Goal: Register for event/course

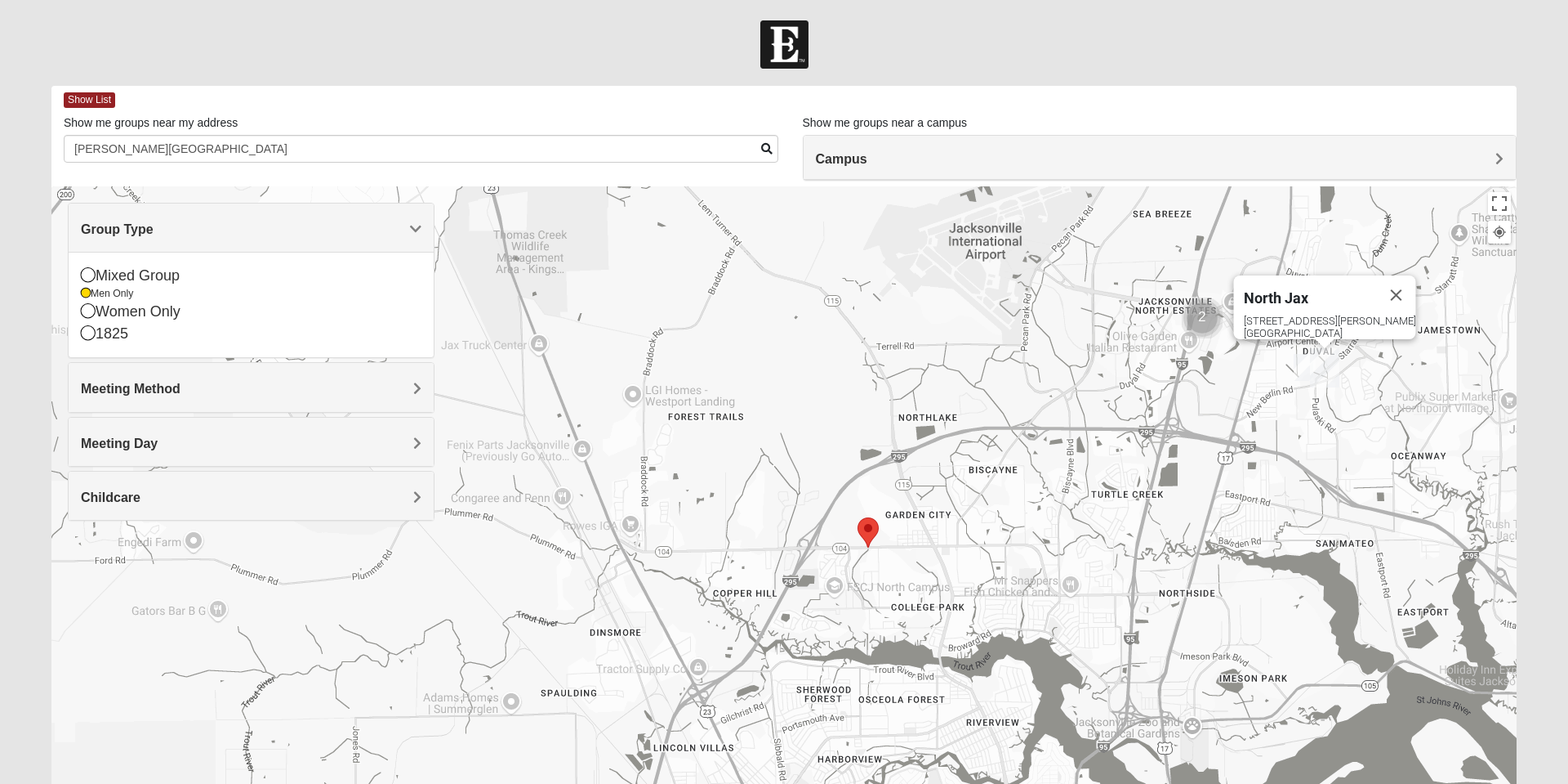
click at [151, 279] on div "Mixed Group" at bounding box center [250, 276] width 340 height 22
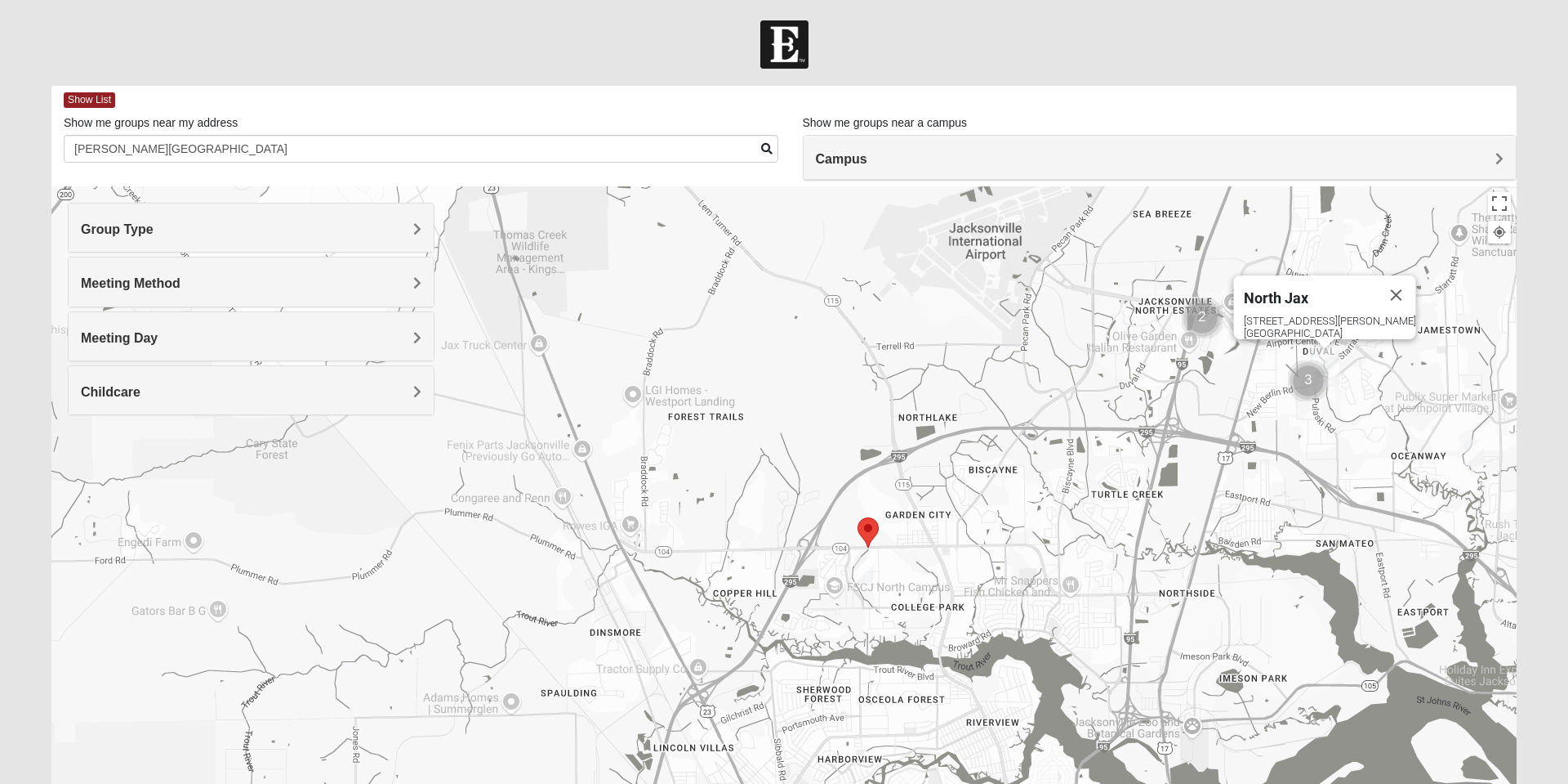
click at [266, 289] on h4 "Meeting Method" at bounding box center [250, 284] width 340 height 16
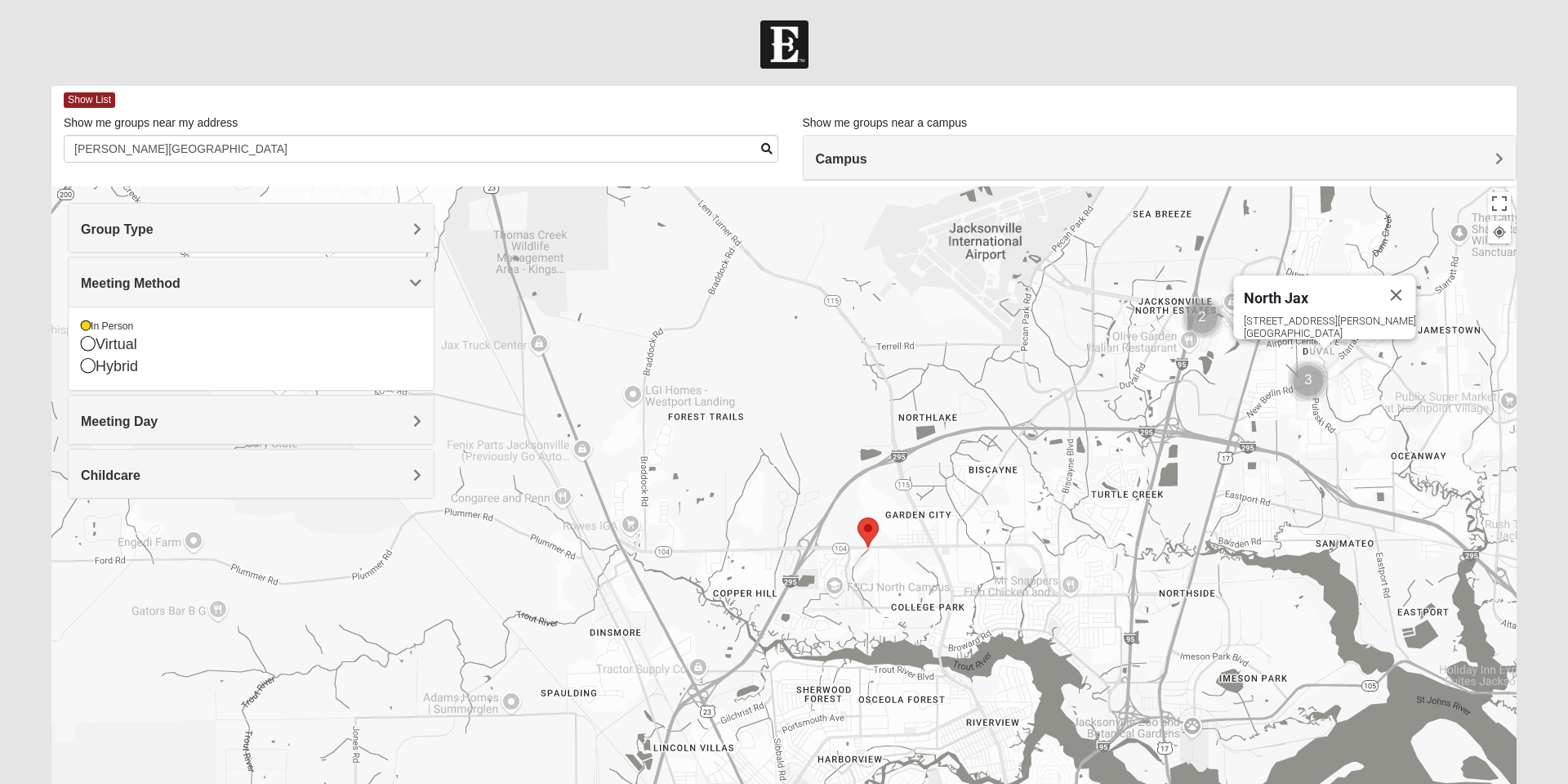
click at [311, 419] on h4 "Meeting Day" at bounding box center [250, 421] width 340 height 16
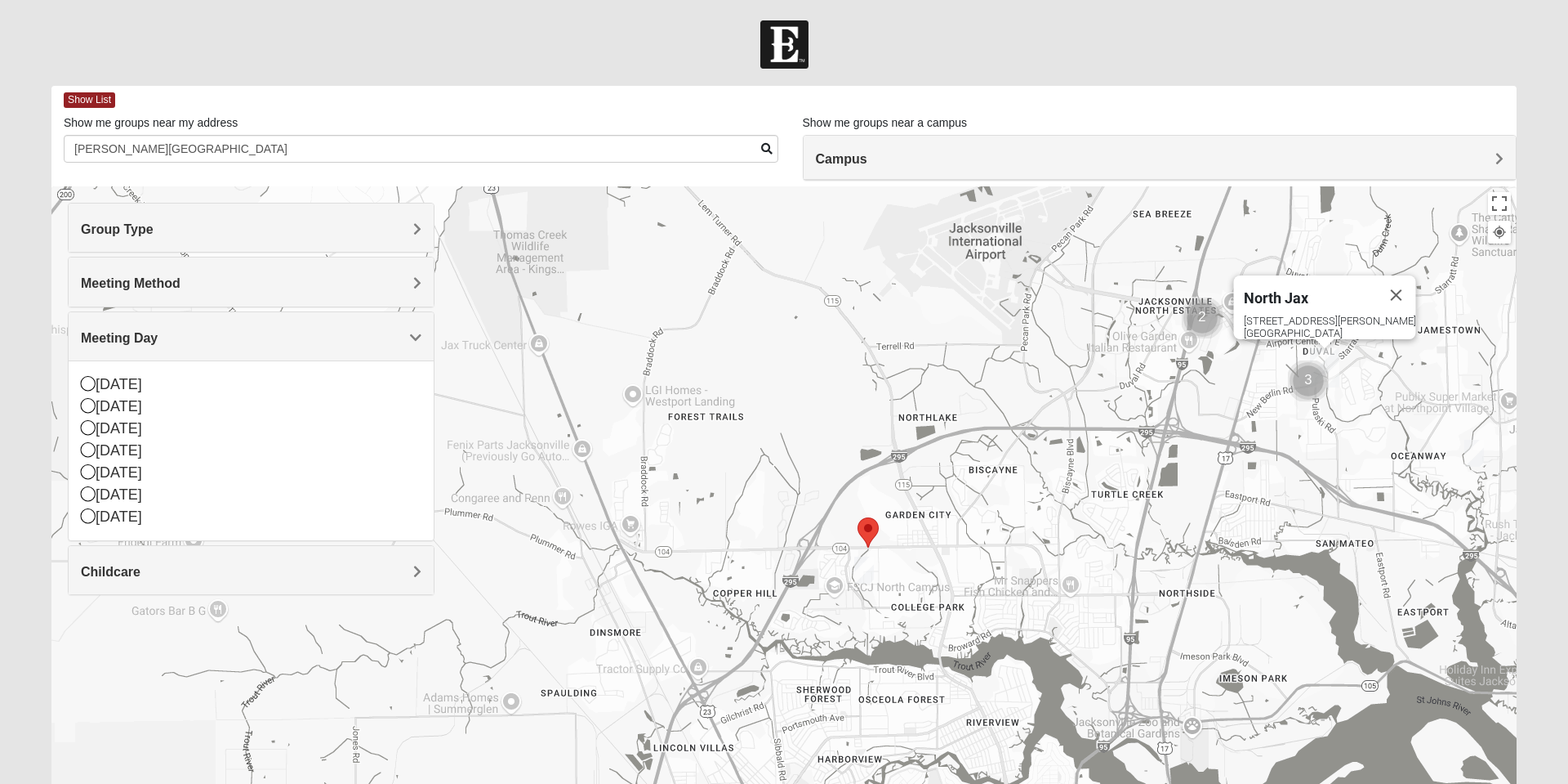
click at [304, 291] on div "Meeting Method" at bounding box center [251, 281] width 365 height 48
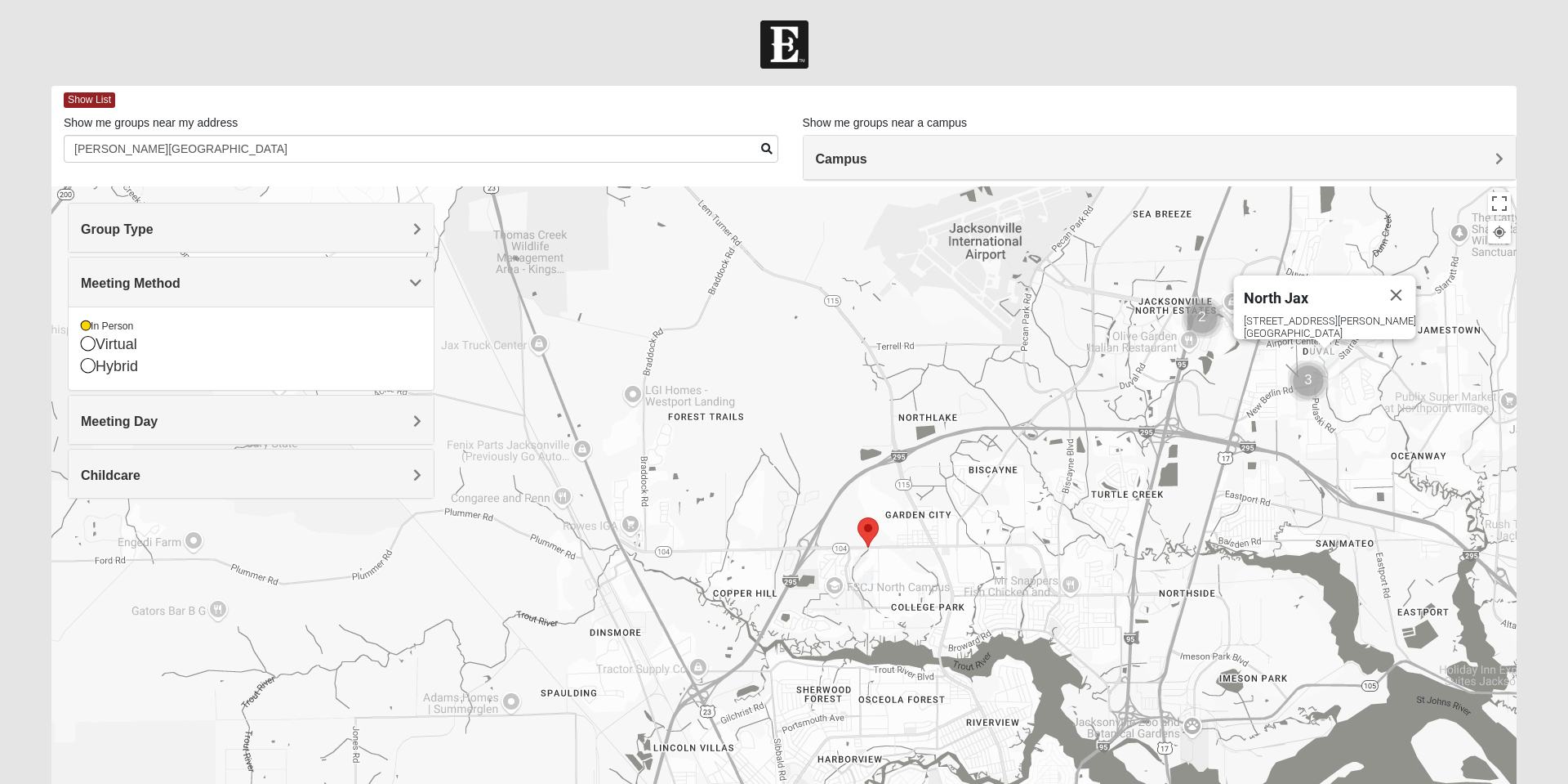
click at [1073, 167] on h4 "Campus" at bounding box center [1160, 159] width 688 height 16
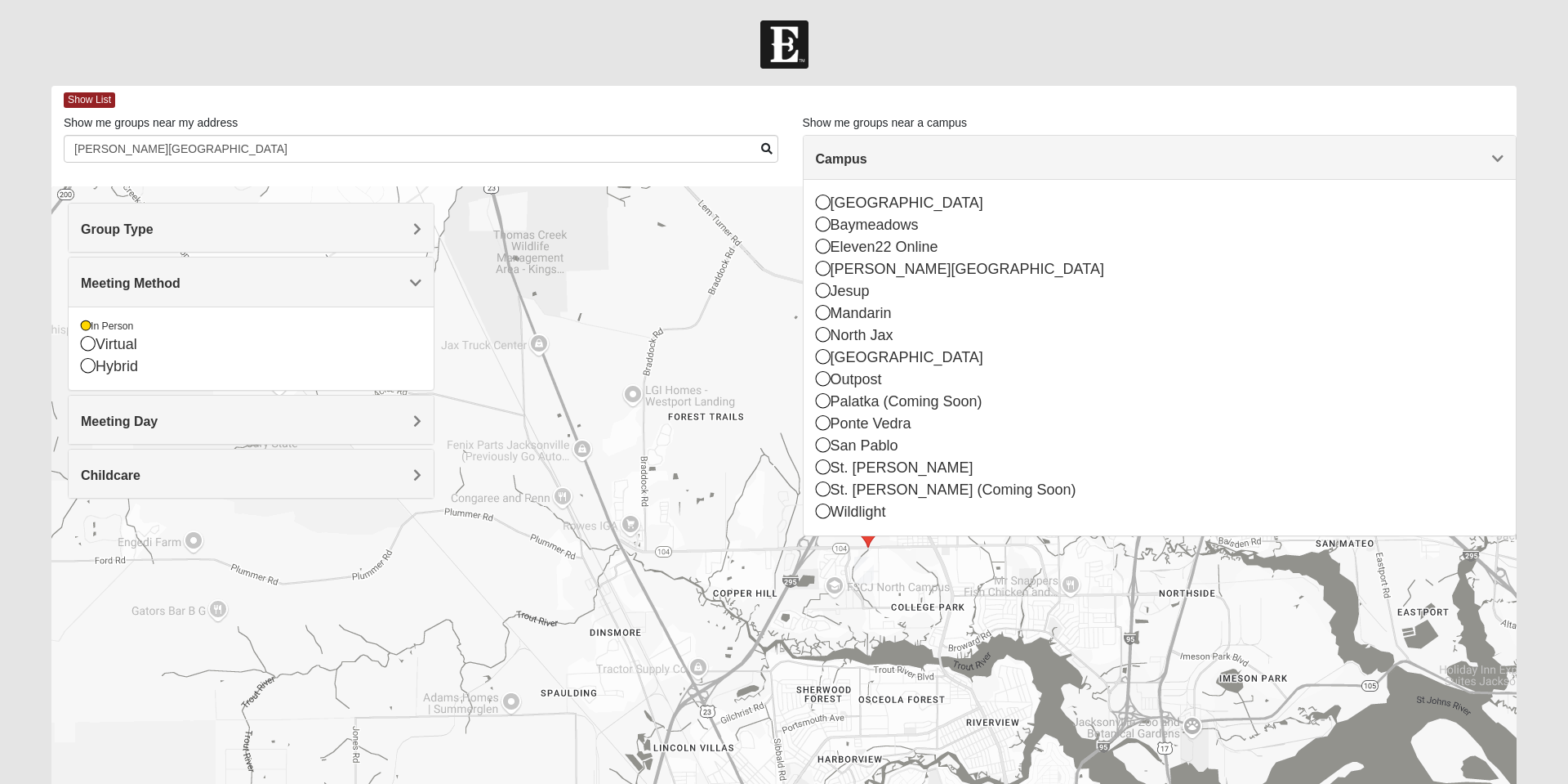
click at [834, 335] on div "North Jax" at bounding box center [1160, 336] width 688 height 22
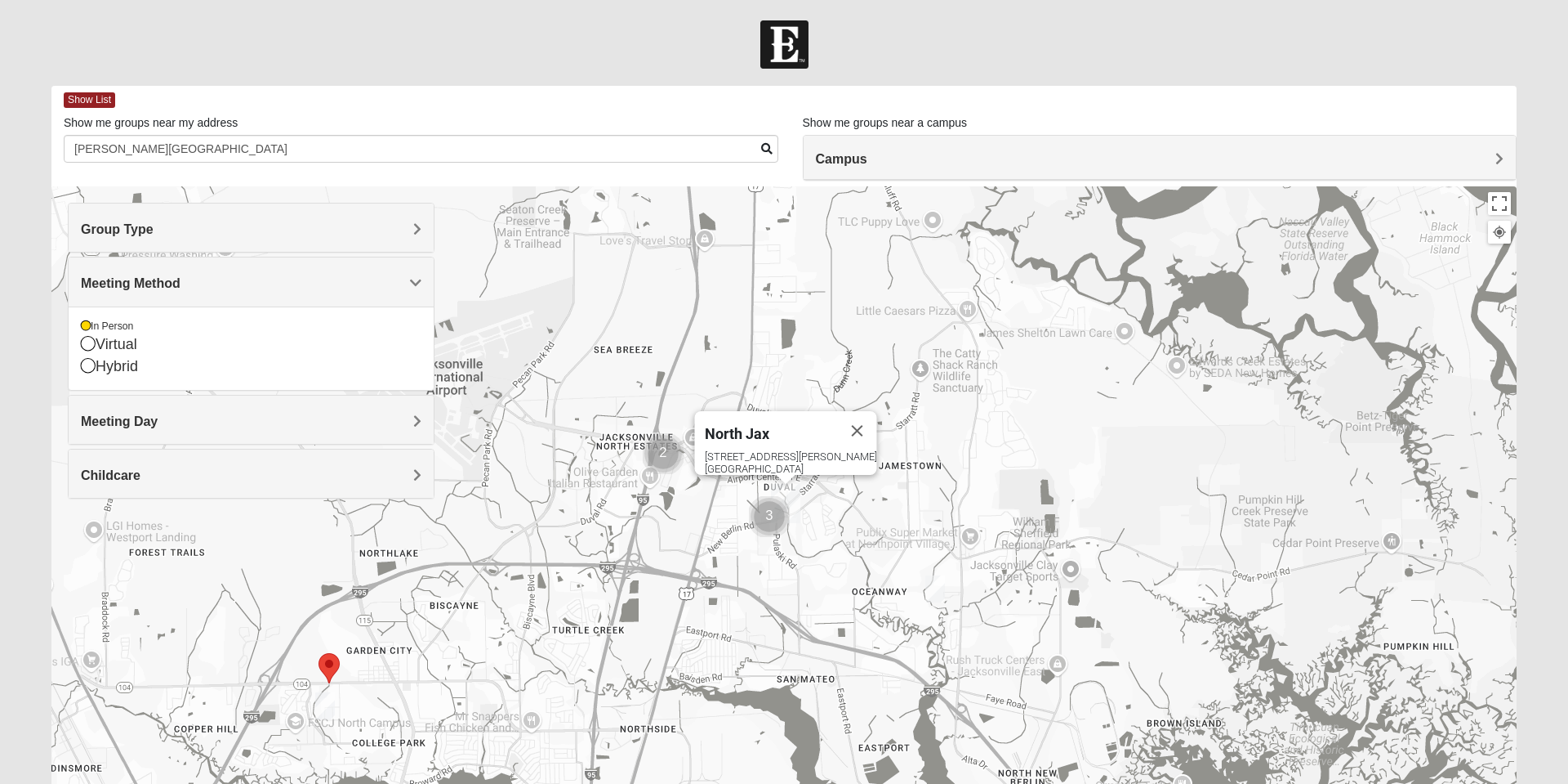
click at [771, 528] on img "Cluster of 3 groups" at bounding box center [769, 516] width 54 height 54
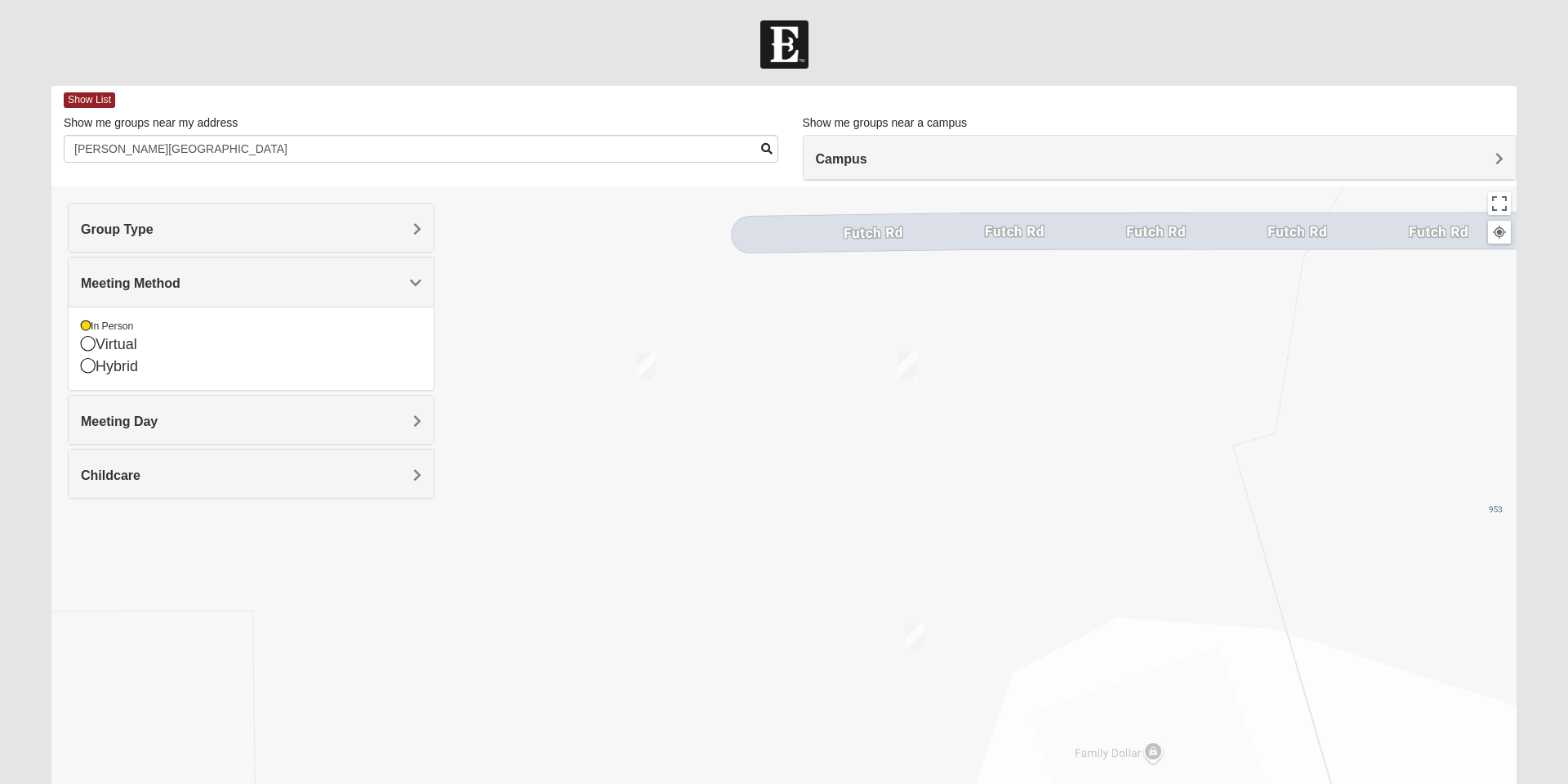
click at [900, 367] on img "On Campus Mixed Bowerman 32218" at bounding box center [907, 364] width 32 height 40
click at [911, 628] on img "On Campus Mixed Bales/Kentzell 32218" at bounding box center [914, 636] width 32 height 40
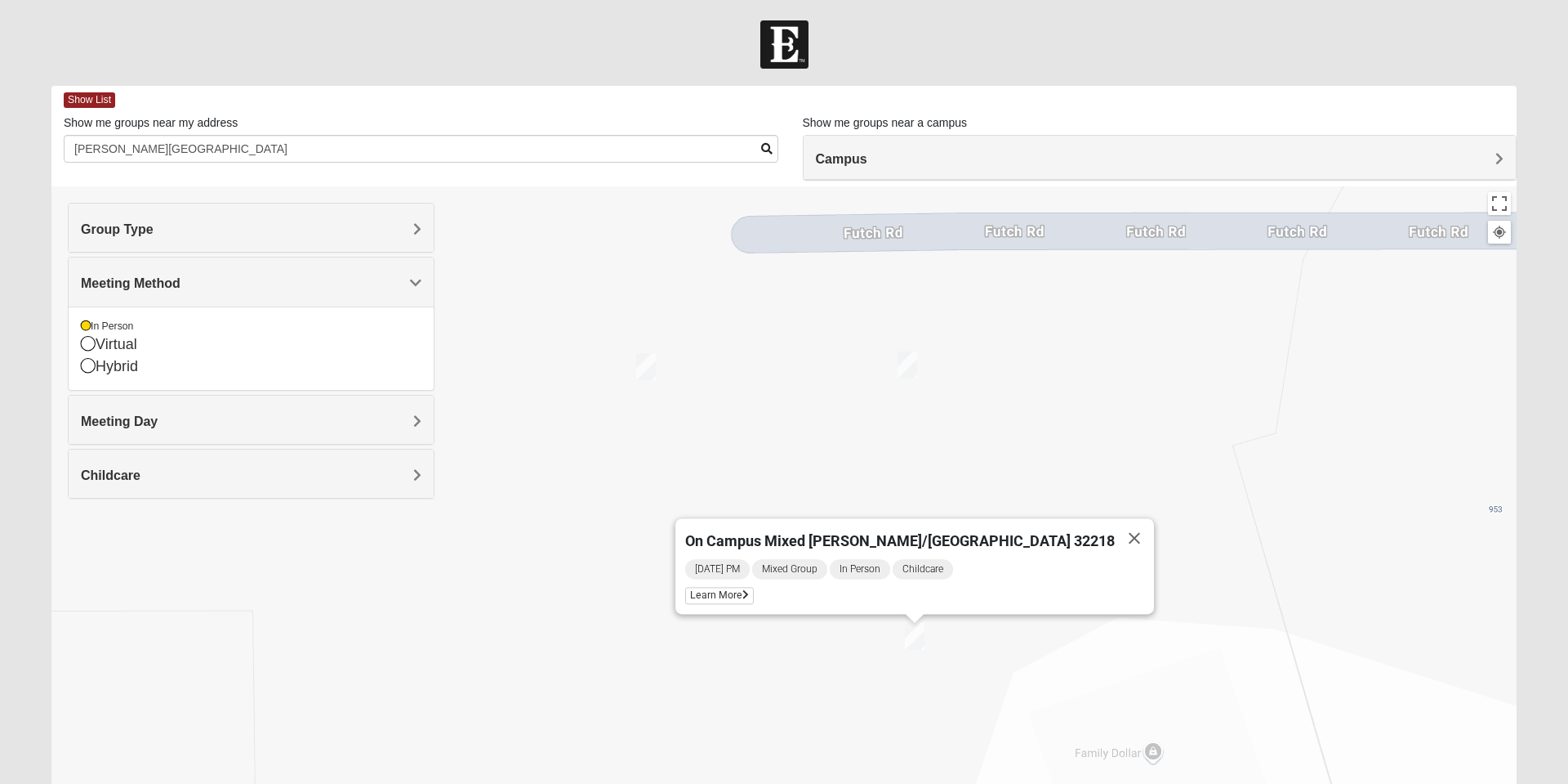
click at [650, 371] on img "On Campus Mens Summons 32218" at bounding box center [645, 366] width 32 height 40
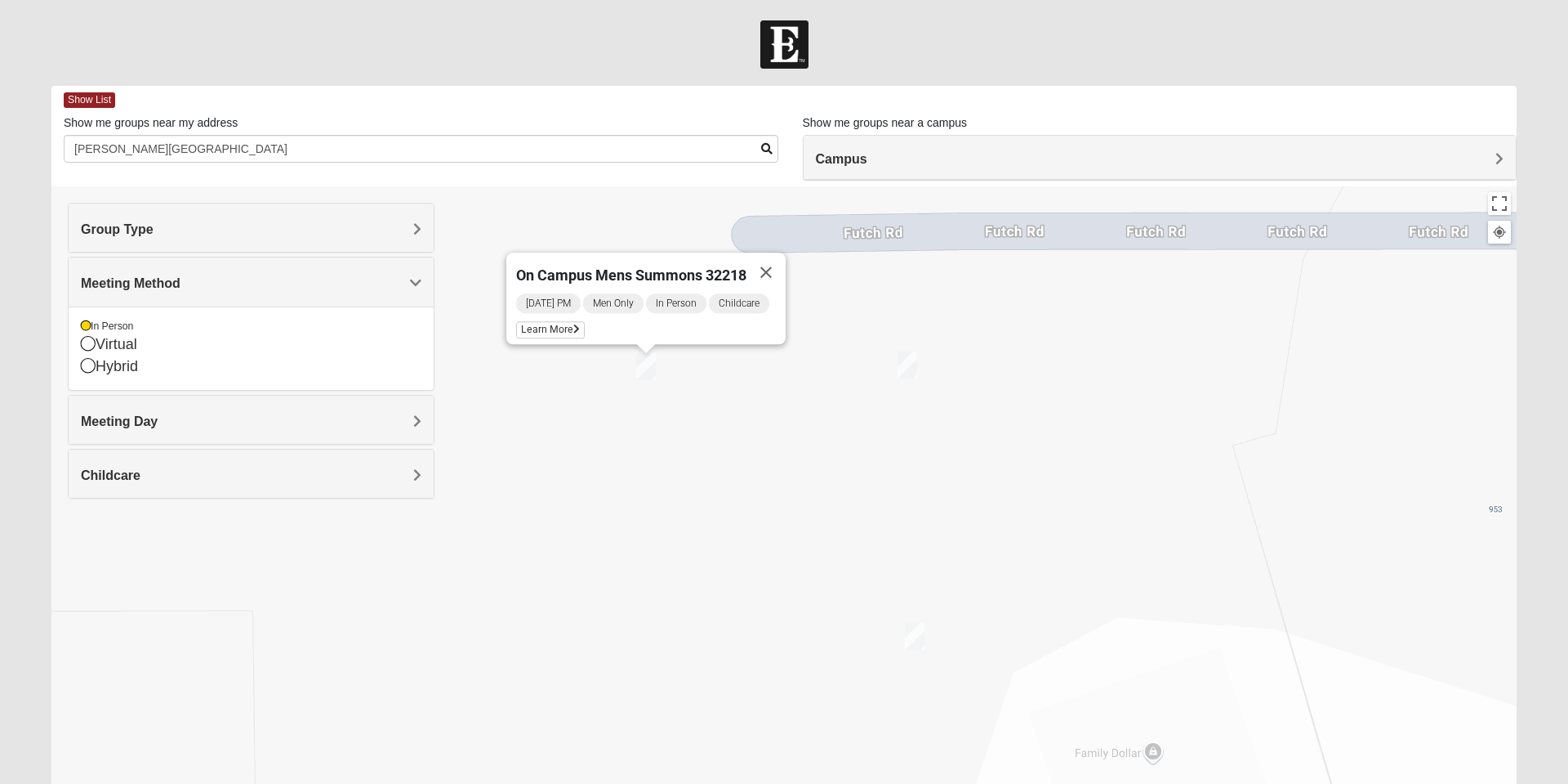
click at [1070, 154] on h4 "Campus" at bounding box center [1160, 159] width 688 height 16
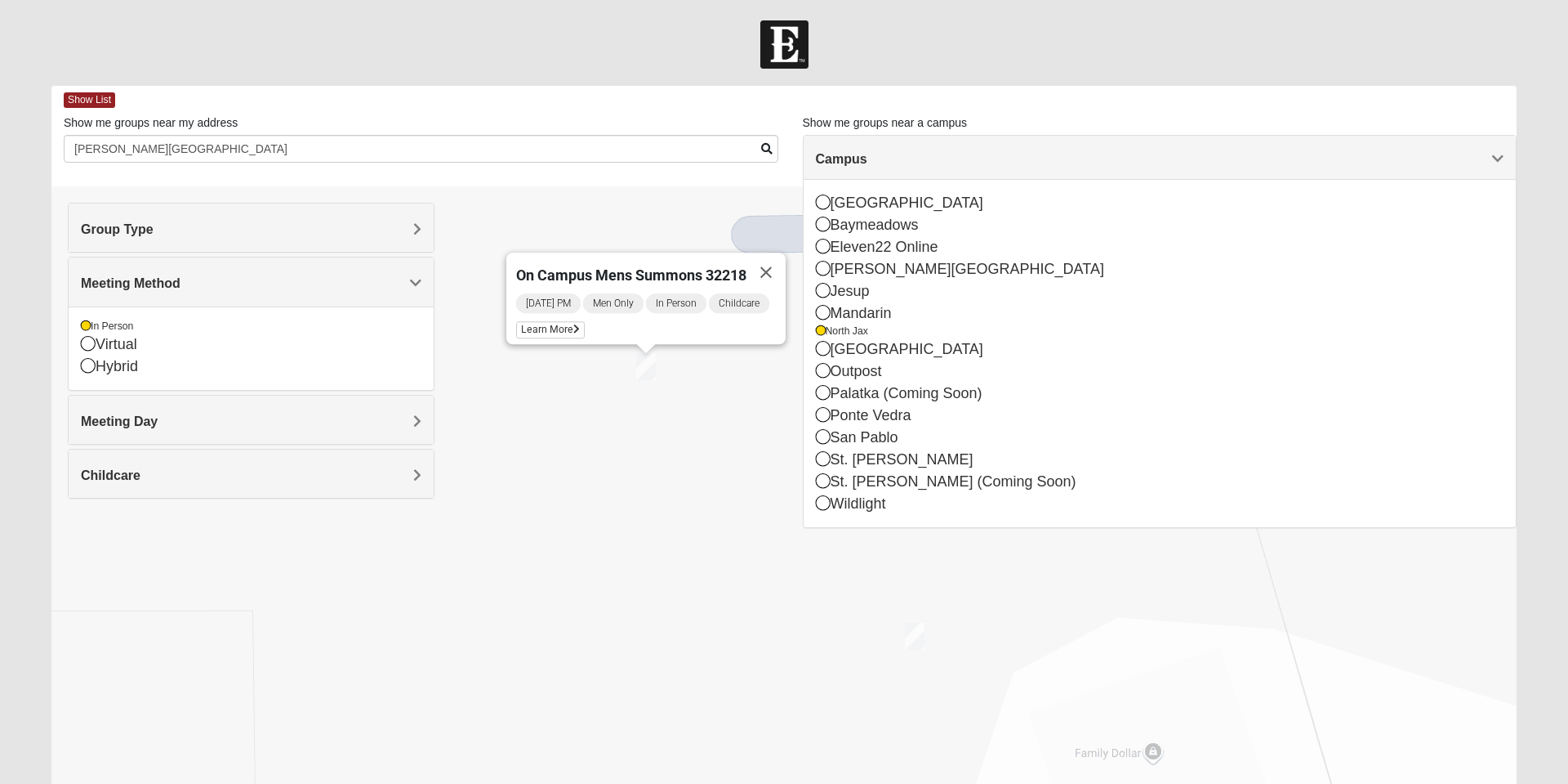
click at [740, 477] on div "On Campus Mens Summons 32218 [DATE] PM Men Only In Person Childcare Learn More" at bounding box center [784, 513] width 1465 height 653
click at [650, 371] on img "On Campus Mens Summons 32218" at bounding box center [645, 366] width 32 height 40
click at [859, 329] on div "North Jax" at bounding box center [1160, 332] width 688 height 14
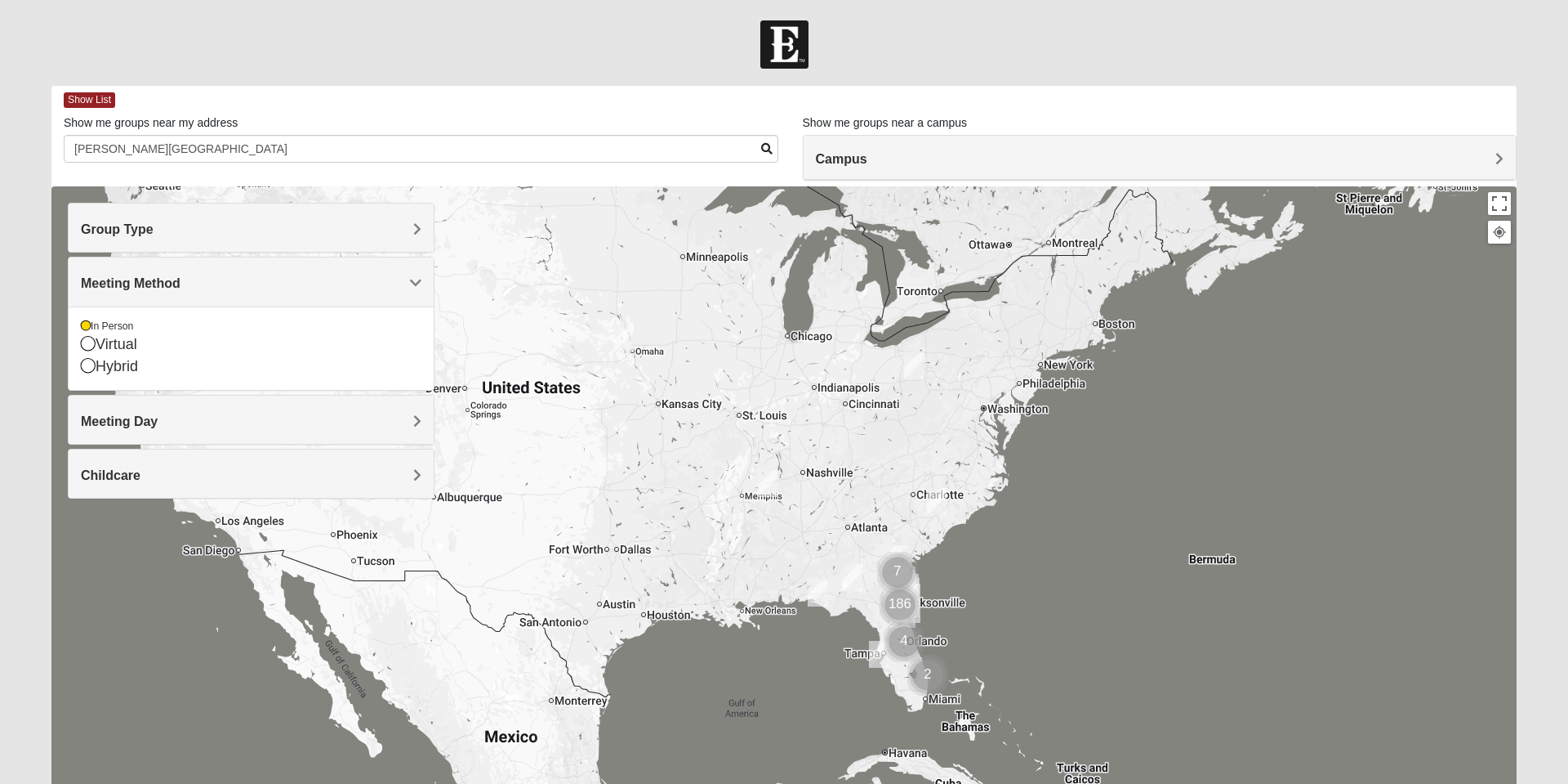
click at [335, 229] on h4 "Group Type" at bounding box center [250, 230] width 340 height 16
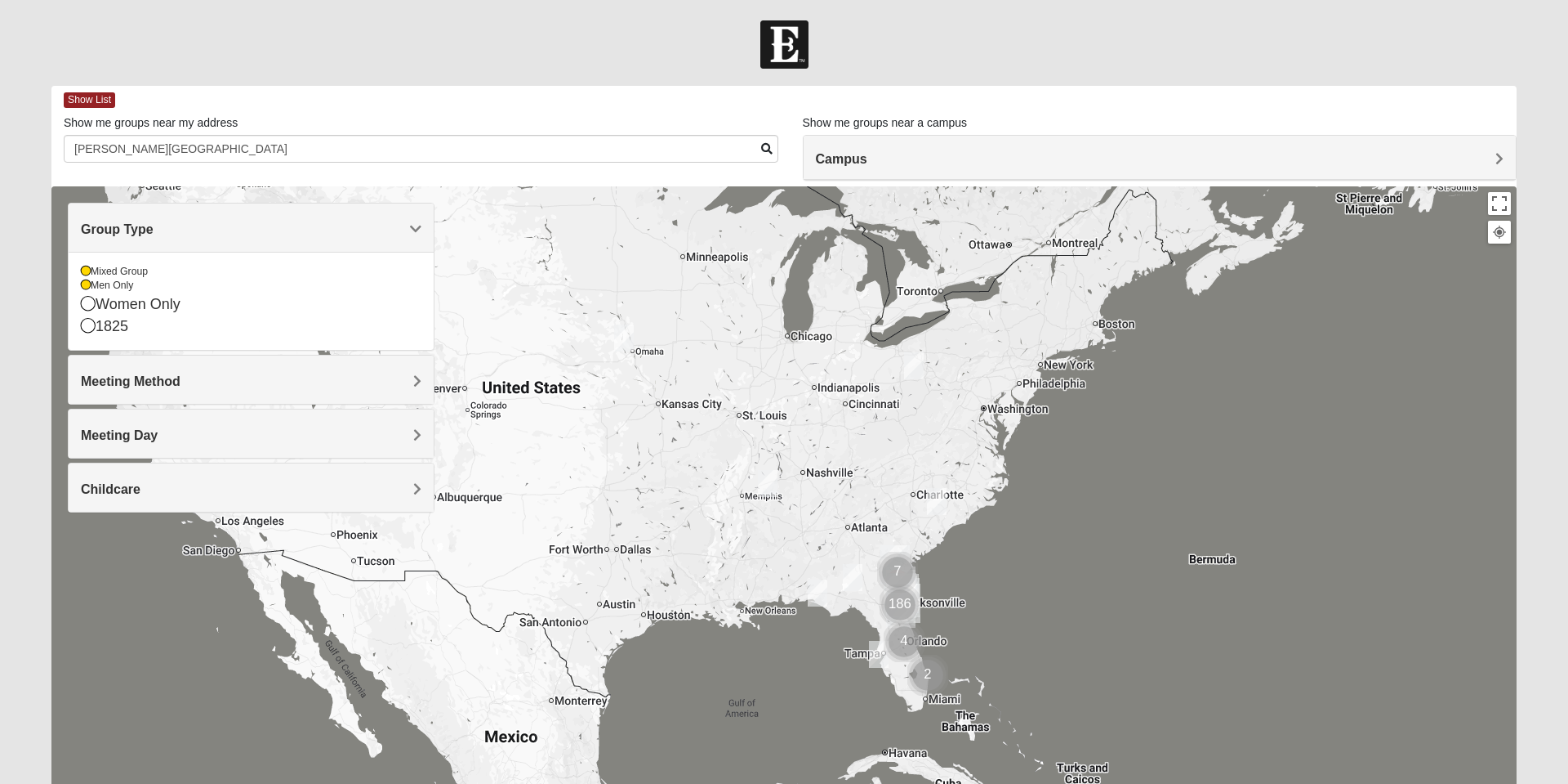
click at [85, 286] on icon at bounding box center [85, 286] width 10 height 10
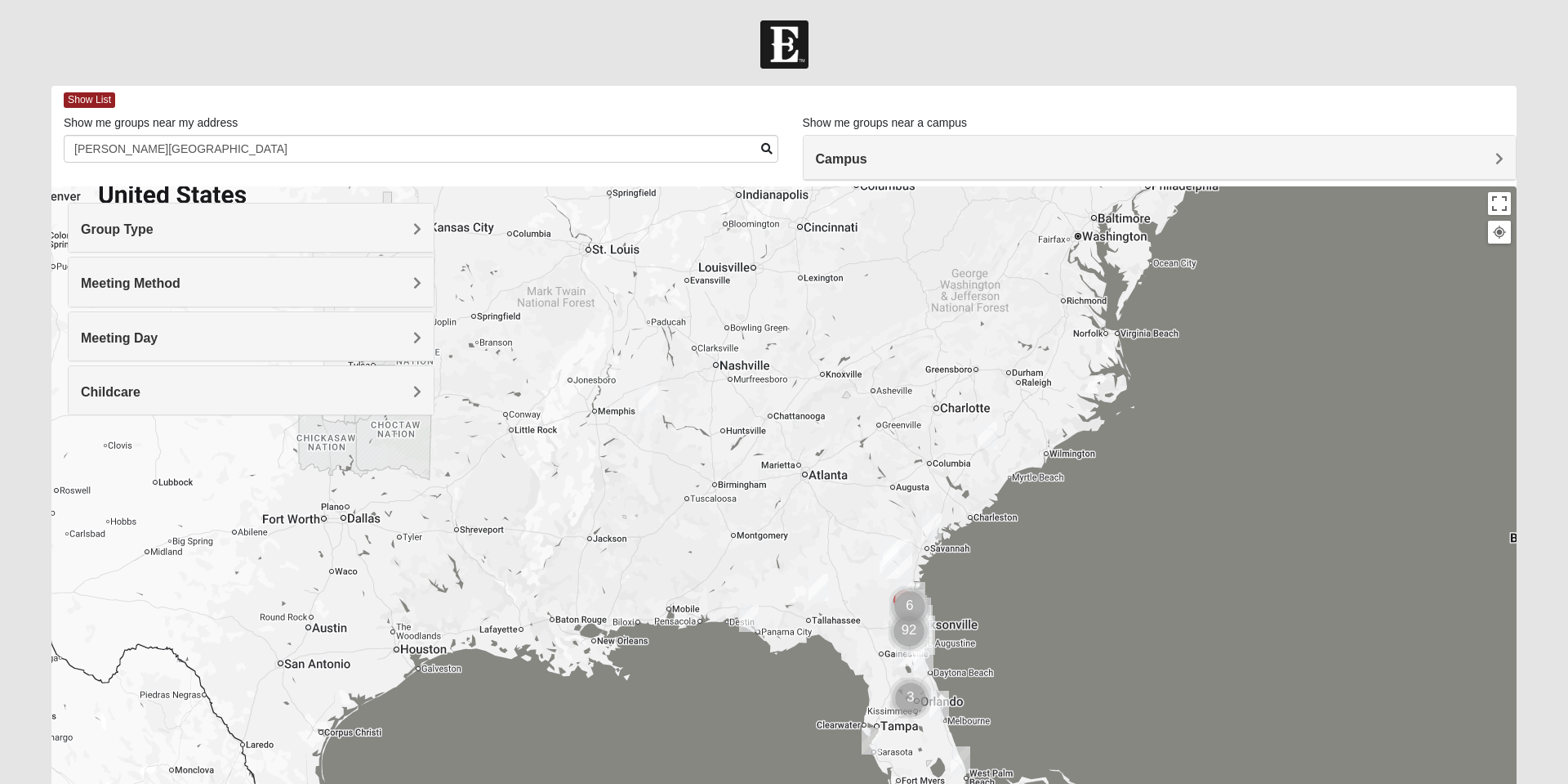
click at [873, 552] on img "Mixed Jones 31560" at bounding box center [888, 559] width 32 height 40
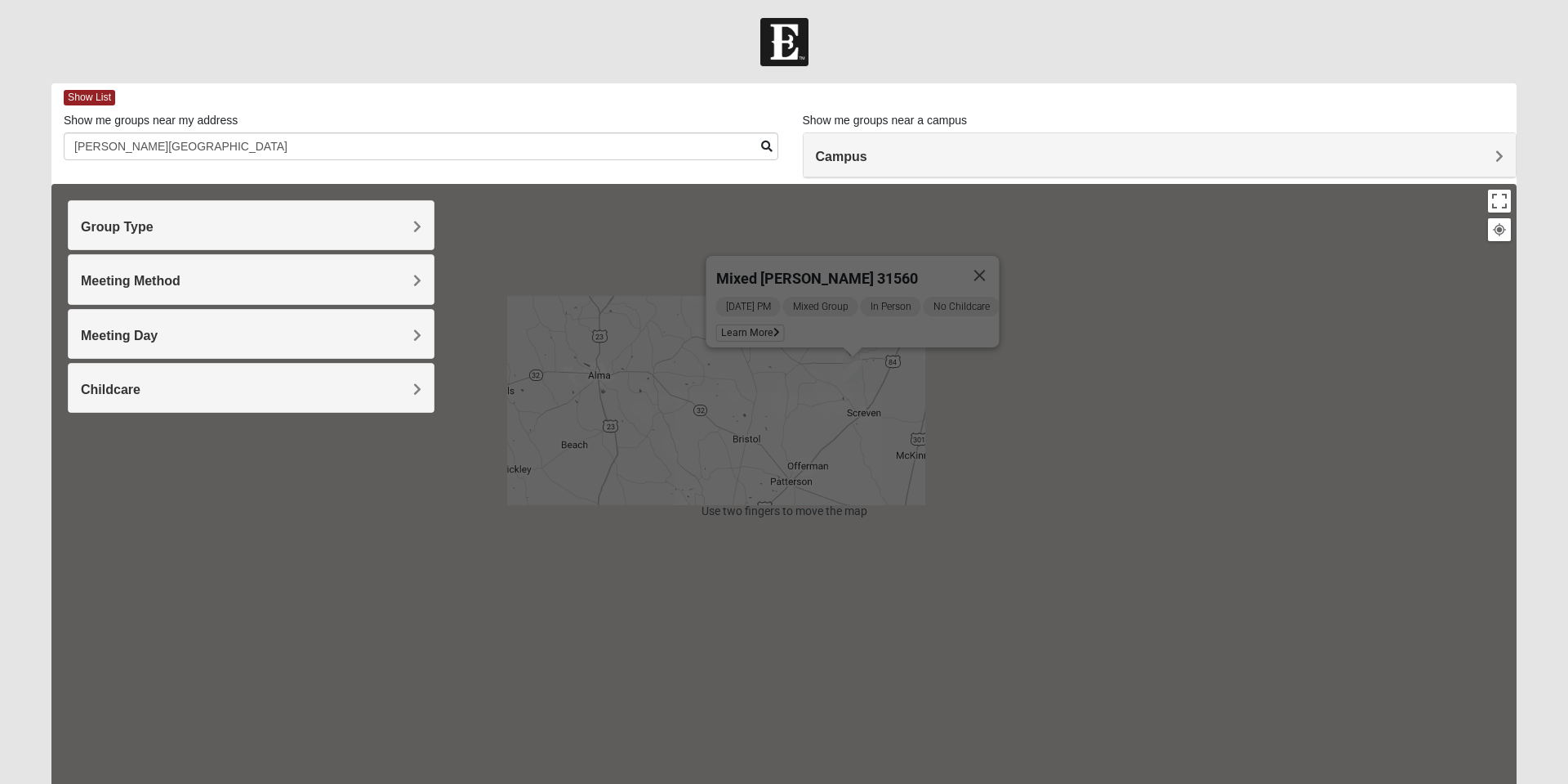
scroll to position [116, 0]
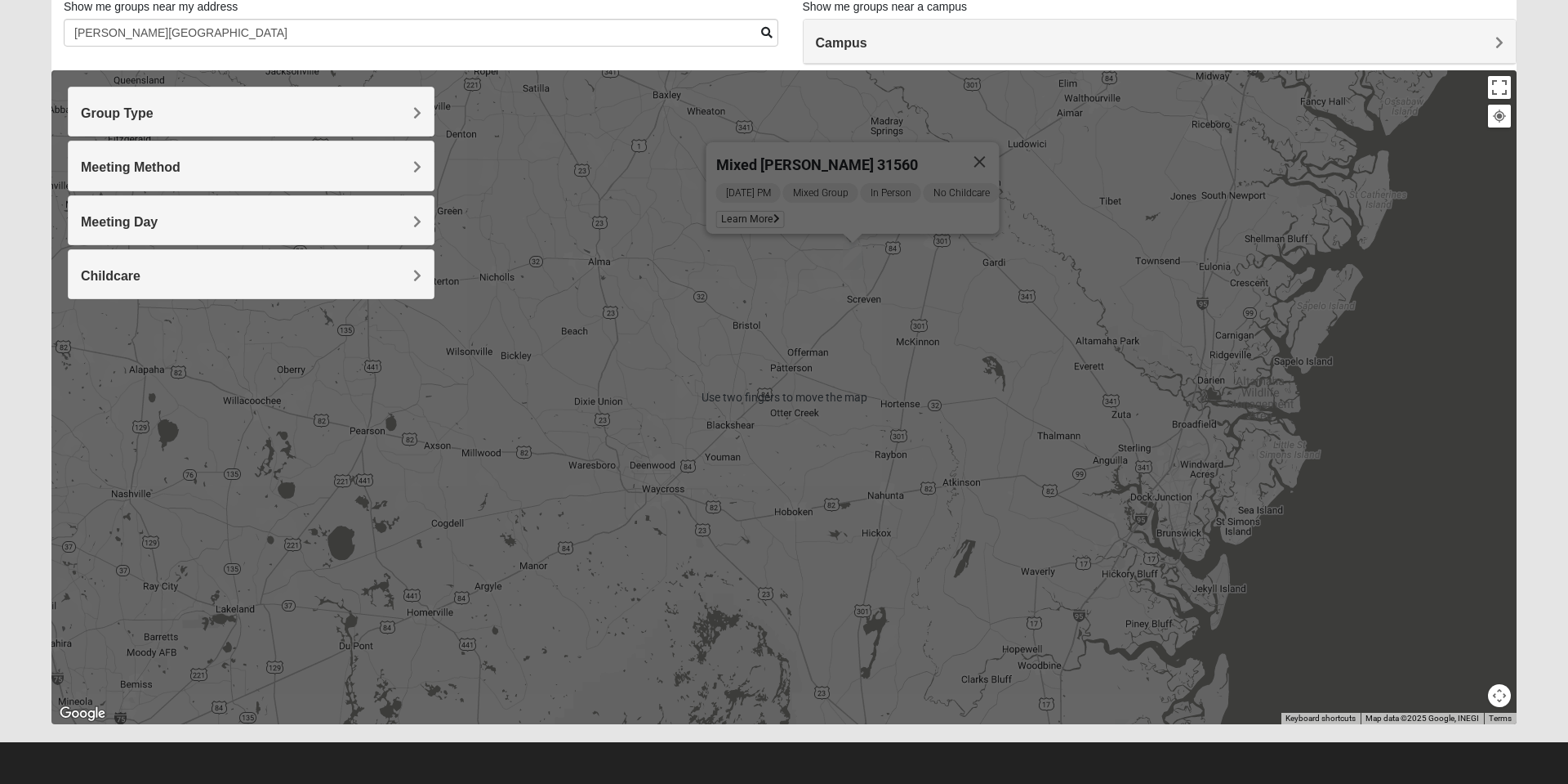
click at [988, 149] on button "Close" at bounding box center [980, 162] width 39 height 39
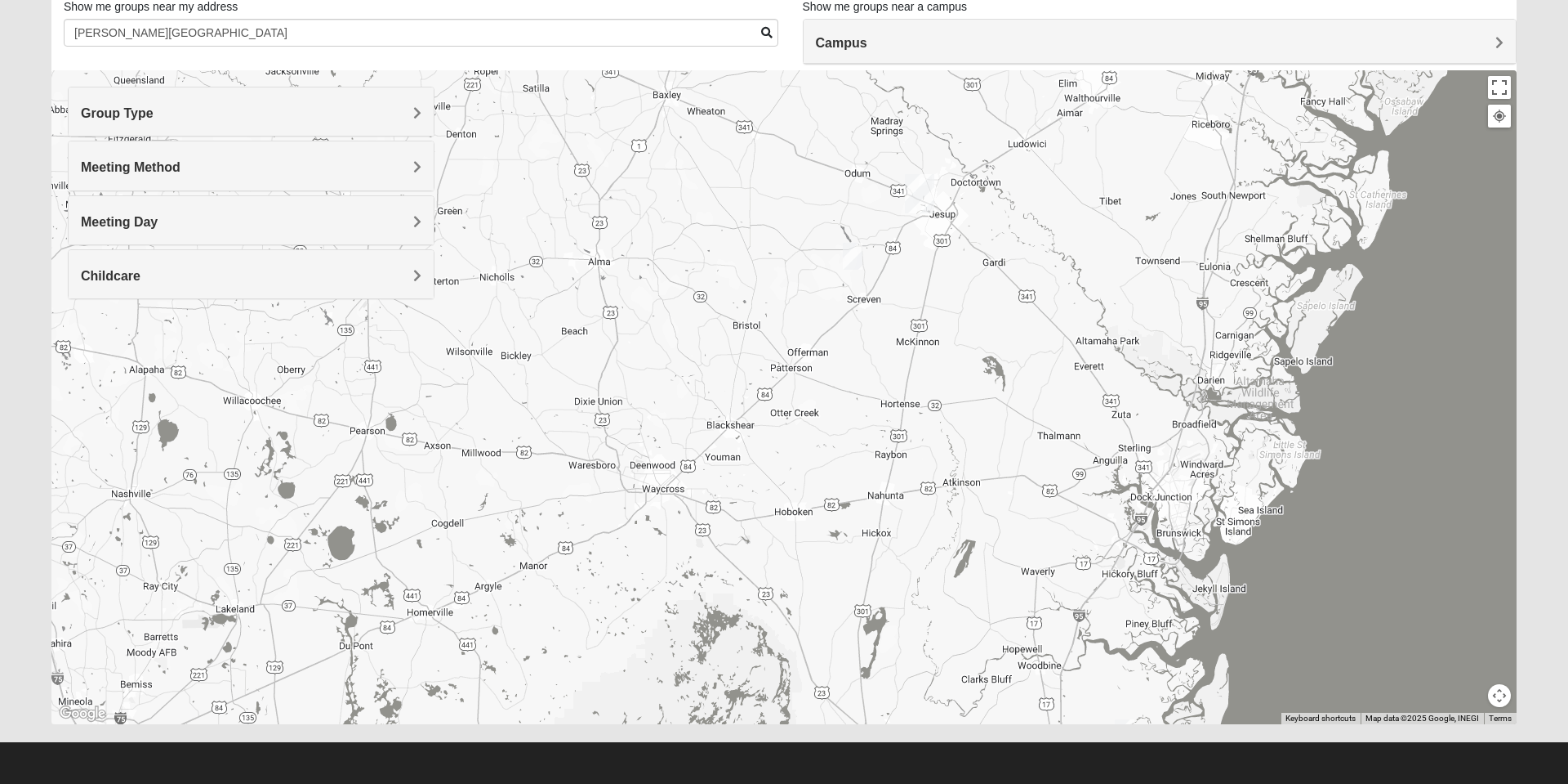
click at [1018, 37] on h4 "Campus" at bounding box center [1160, 43] width 688 height 16
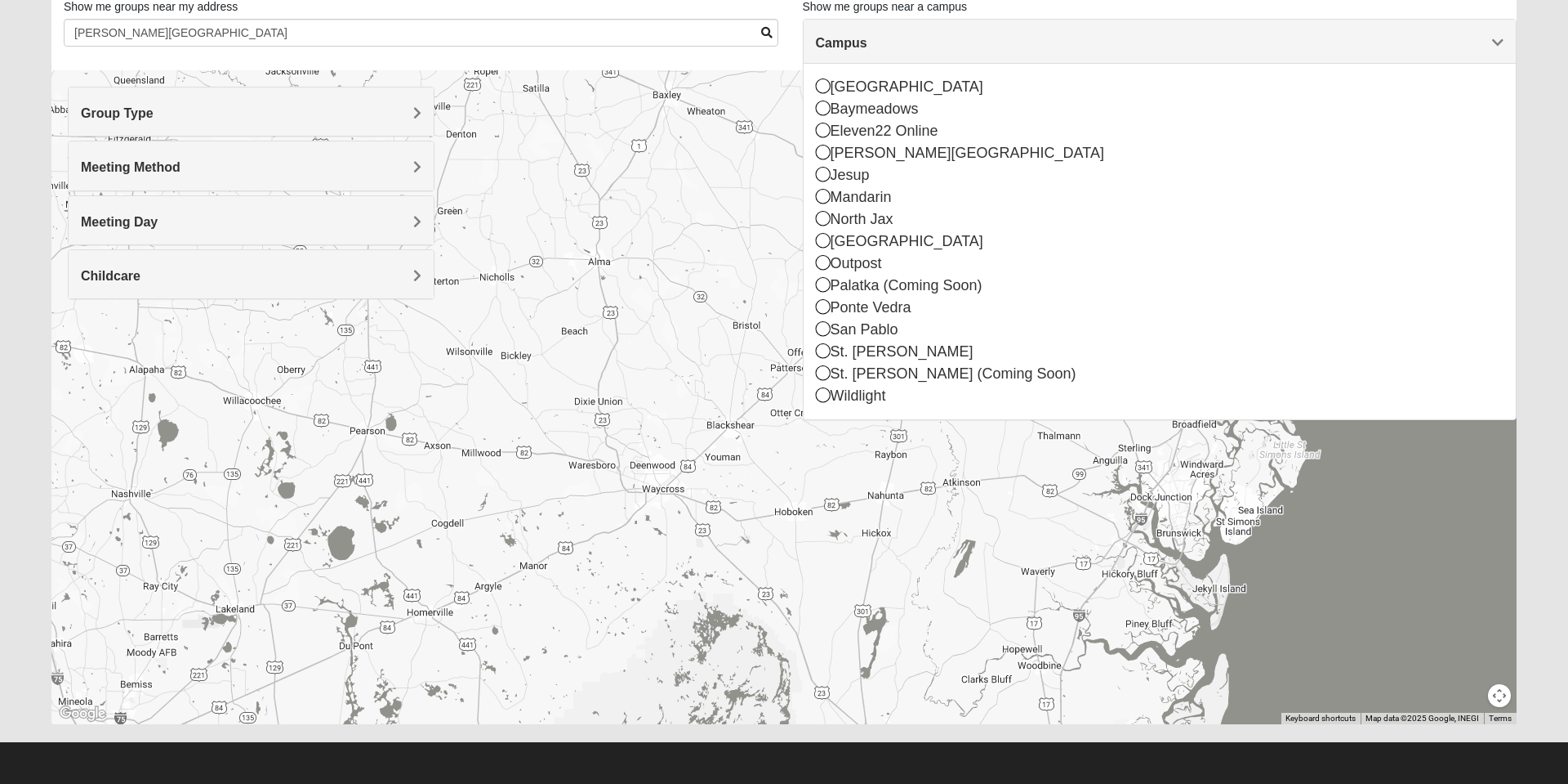
click at [820, 217] on icon at bounding box center [823, 218] width 15 height 15
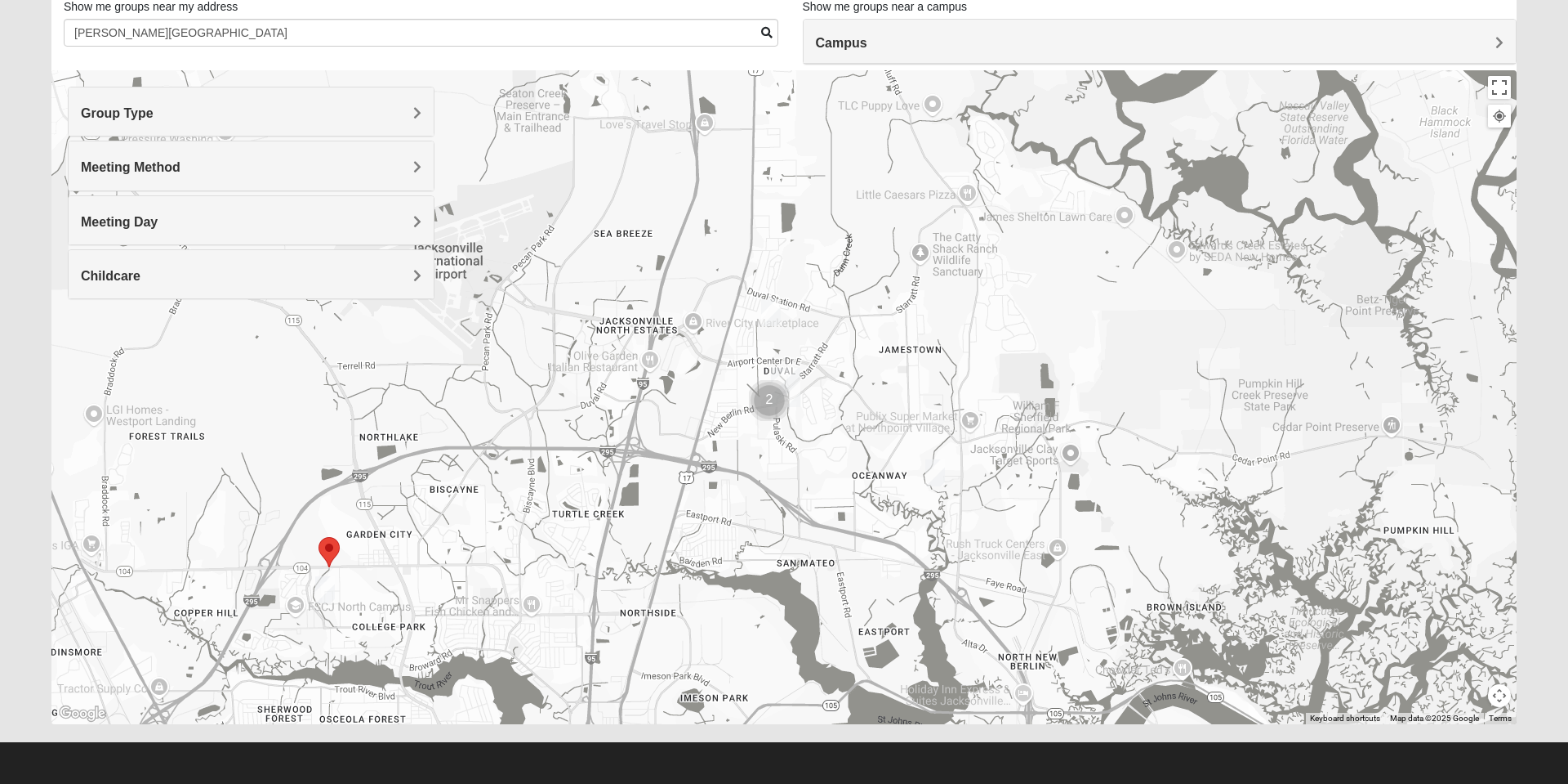
click at [769, 406] on img "Cluster of 2 groups" at bounding box center [769, 400] width 54 height 54
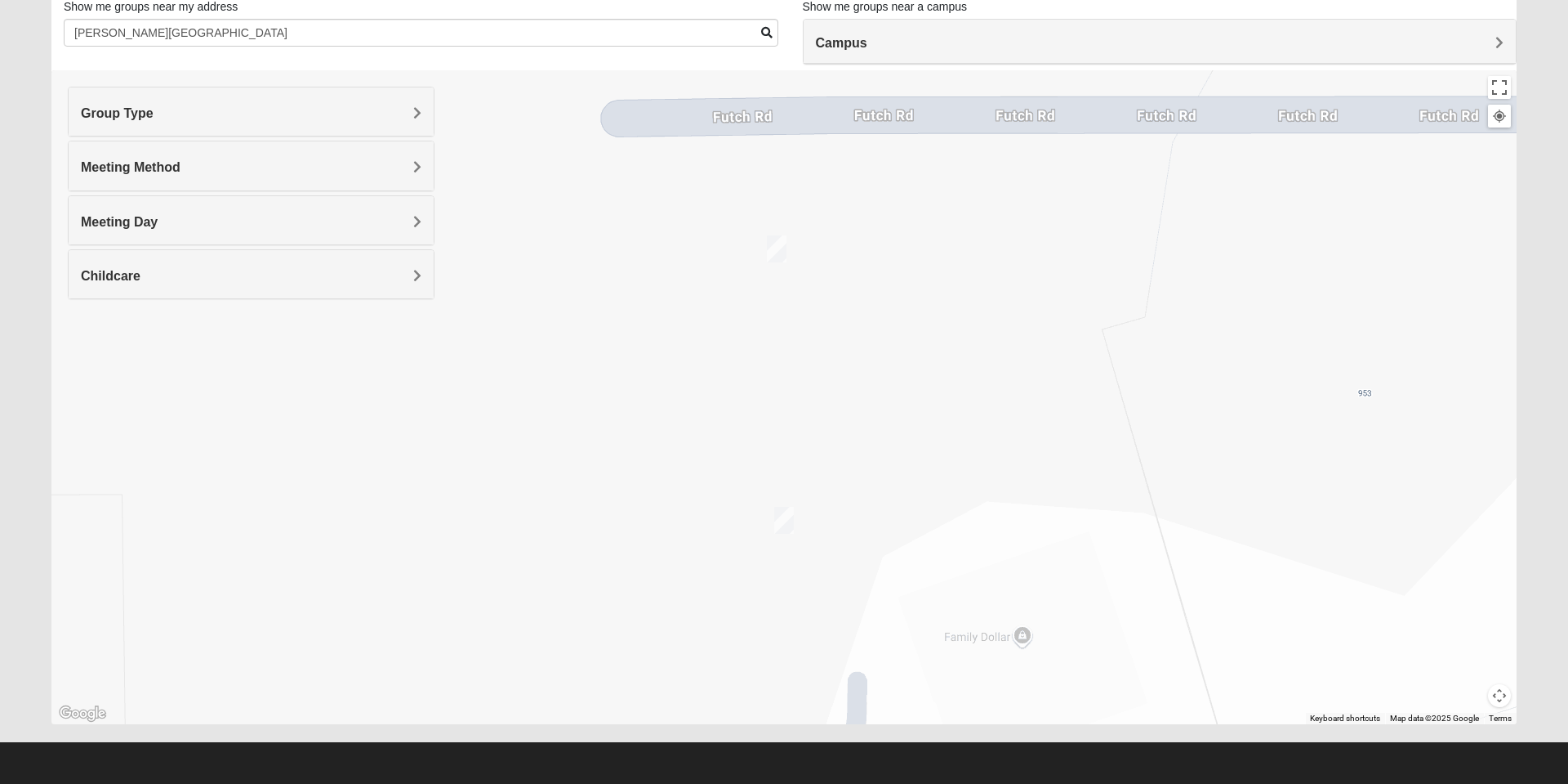
click at [782, 247] on img "On Campus Mixed Bowerman 32218" at bounding box center [776, 248] width 32 height 40
click at [782, 519] on img "On Campus Mixed Bales/Kentzell 32218" at bounding box center [784, 520] width 32 height 40
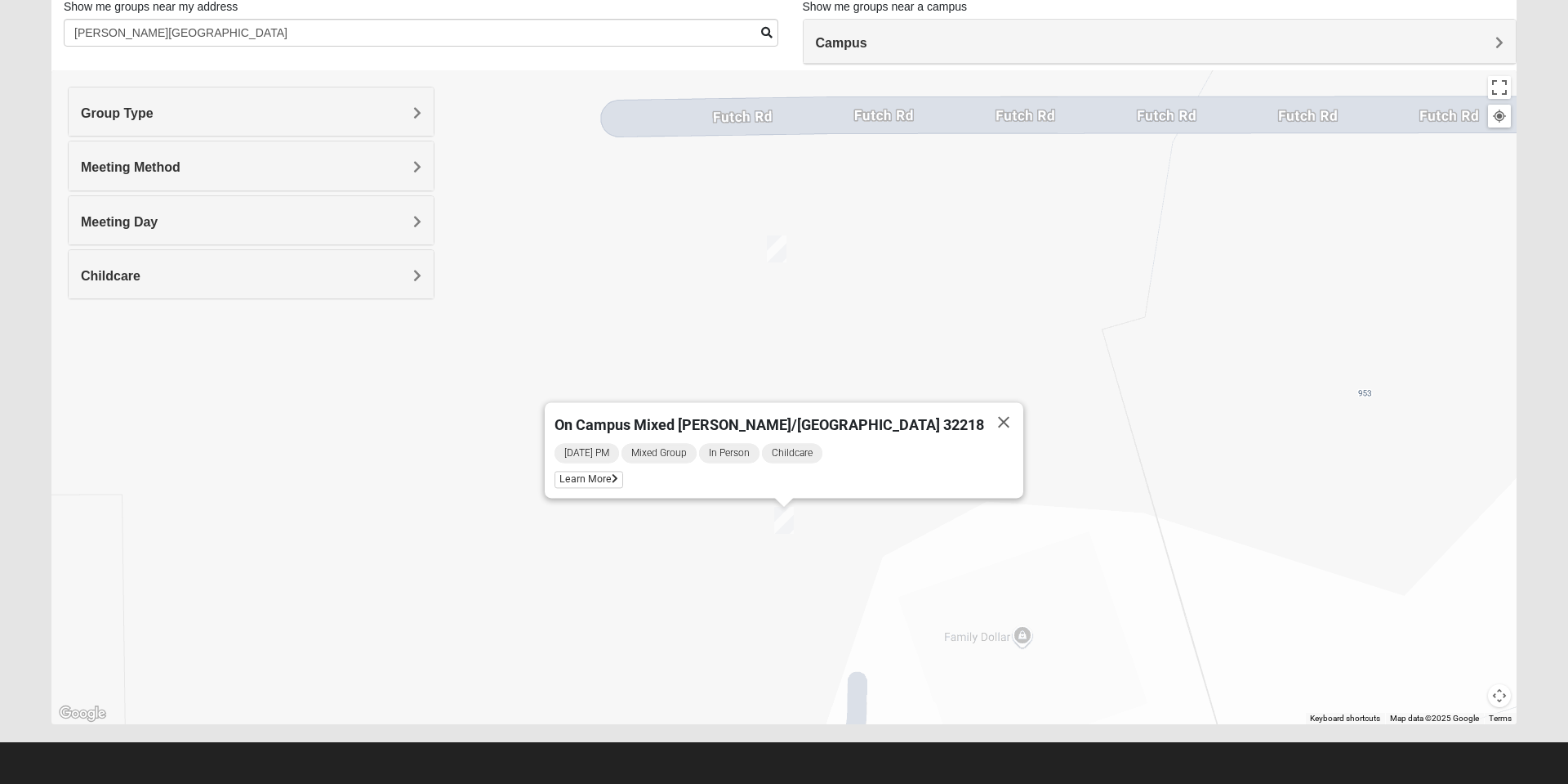
click at [623, 472] on span "Learn More" at bounding box center [588, 480] width 69 height 17
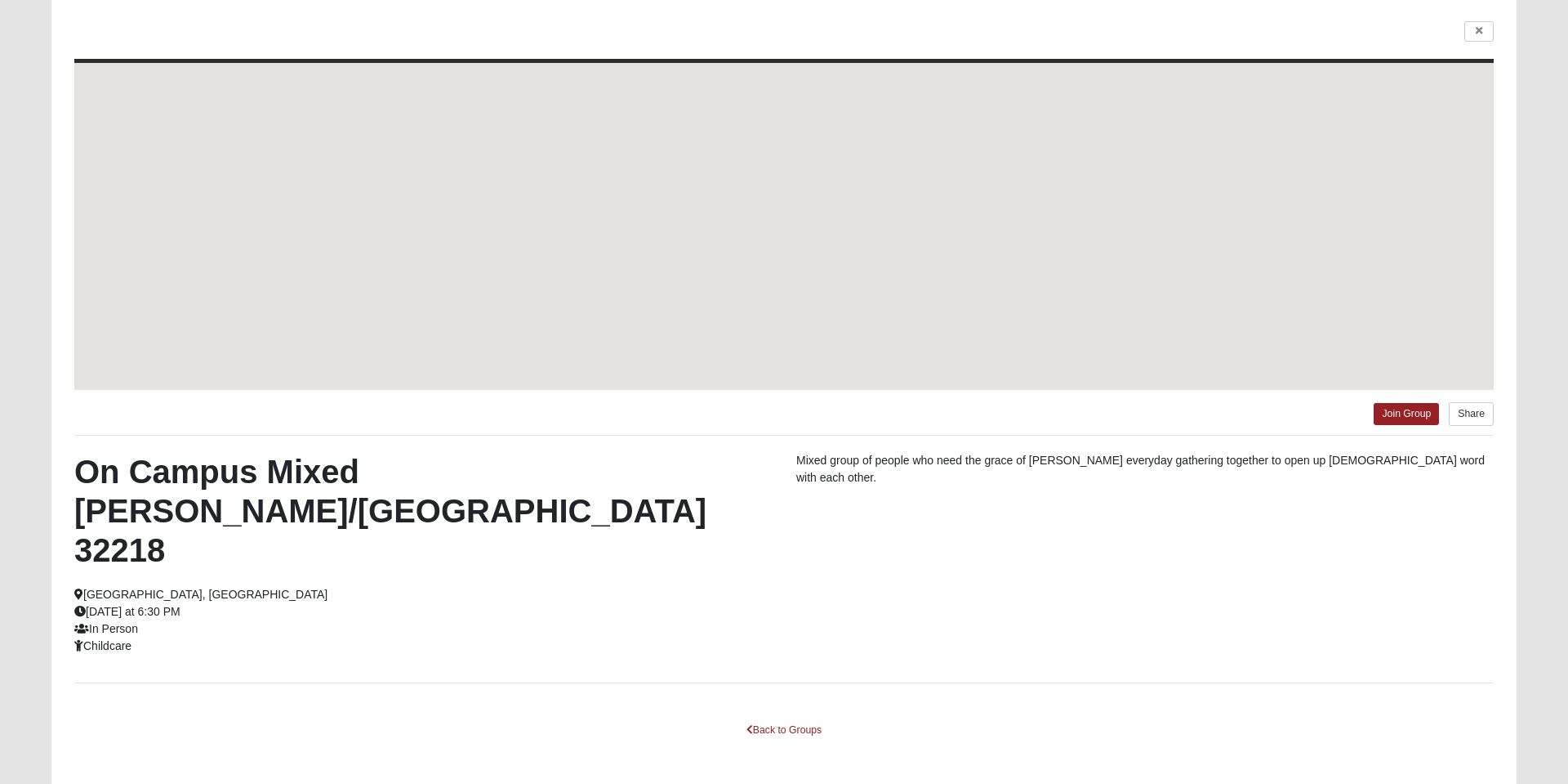
scroll to position [44, 0]
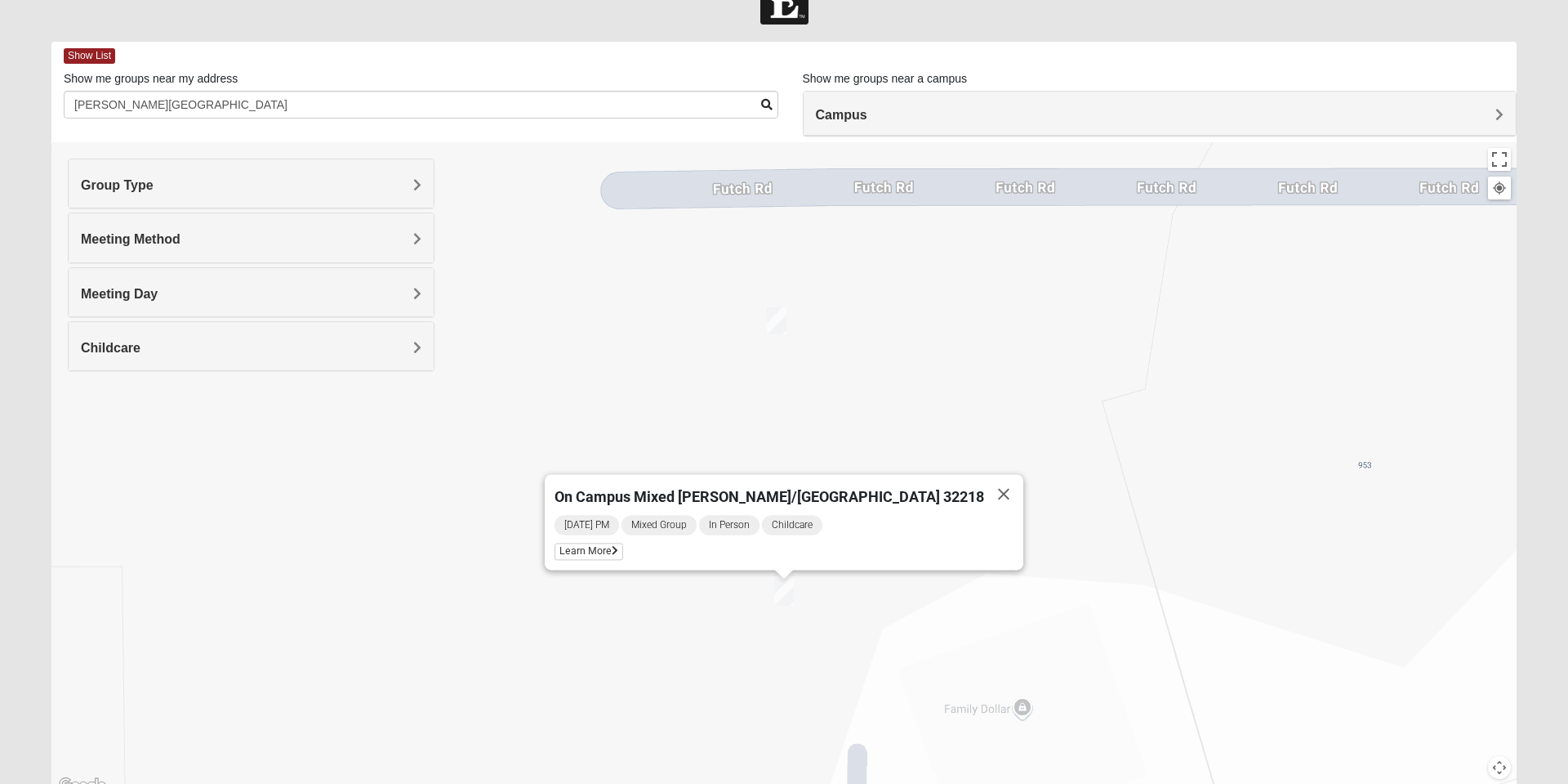
click at [785, 330] on img "On Campus Mixed Bowerman 32218" at bounding box center [776, 320] width 32 height 40
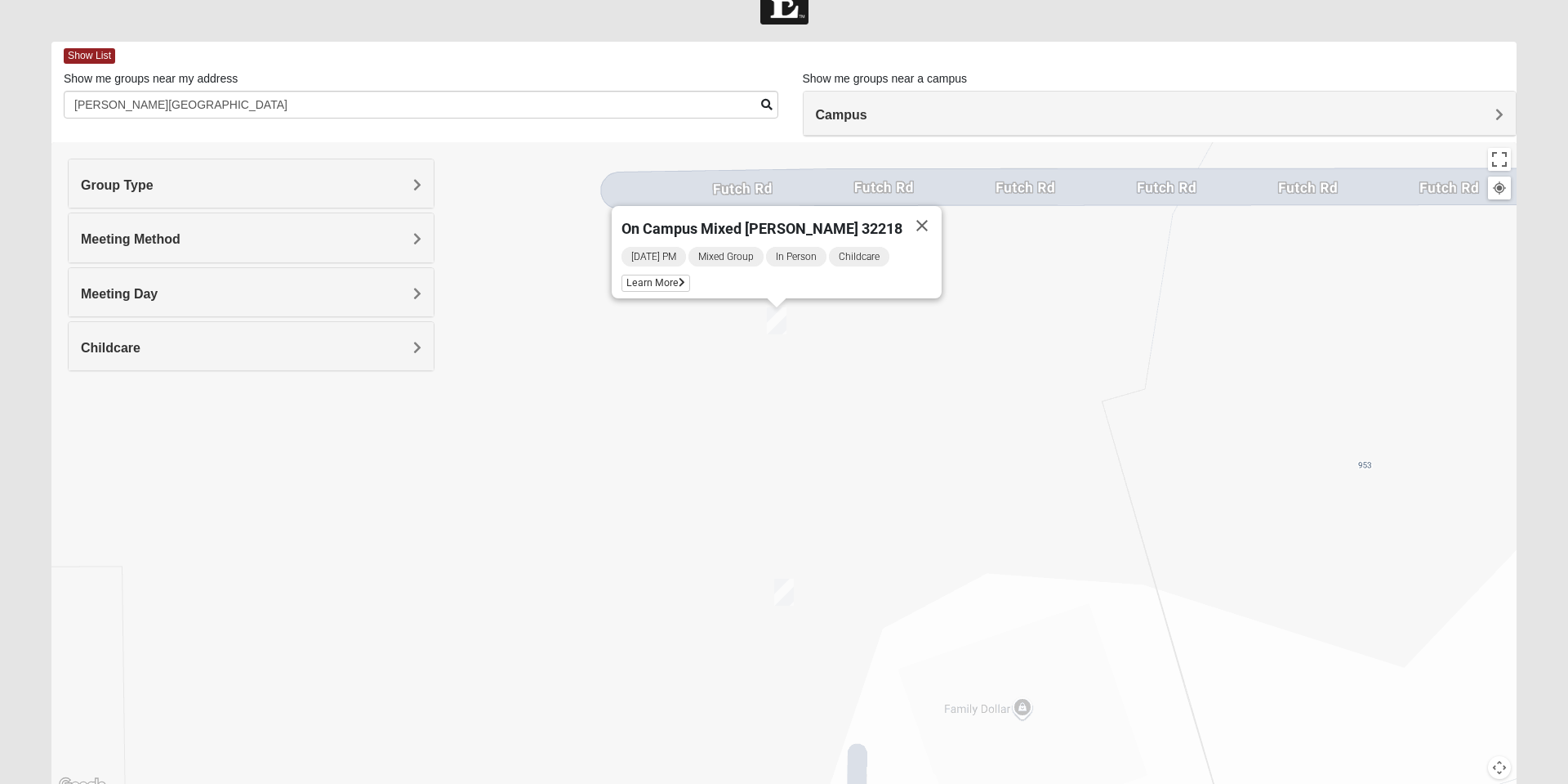
click at [681, 276] on span "Learn More" at bounding box center [656, 283] width 69 height 17
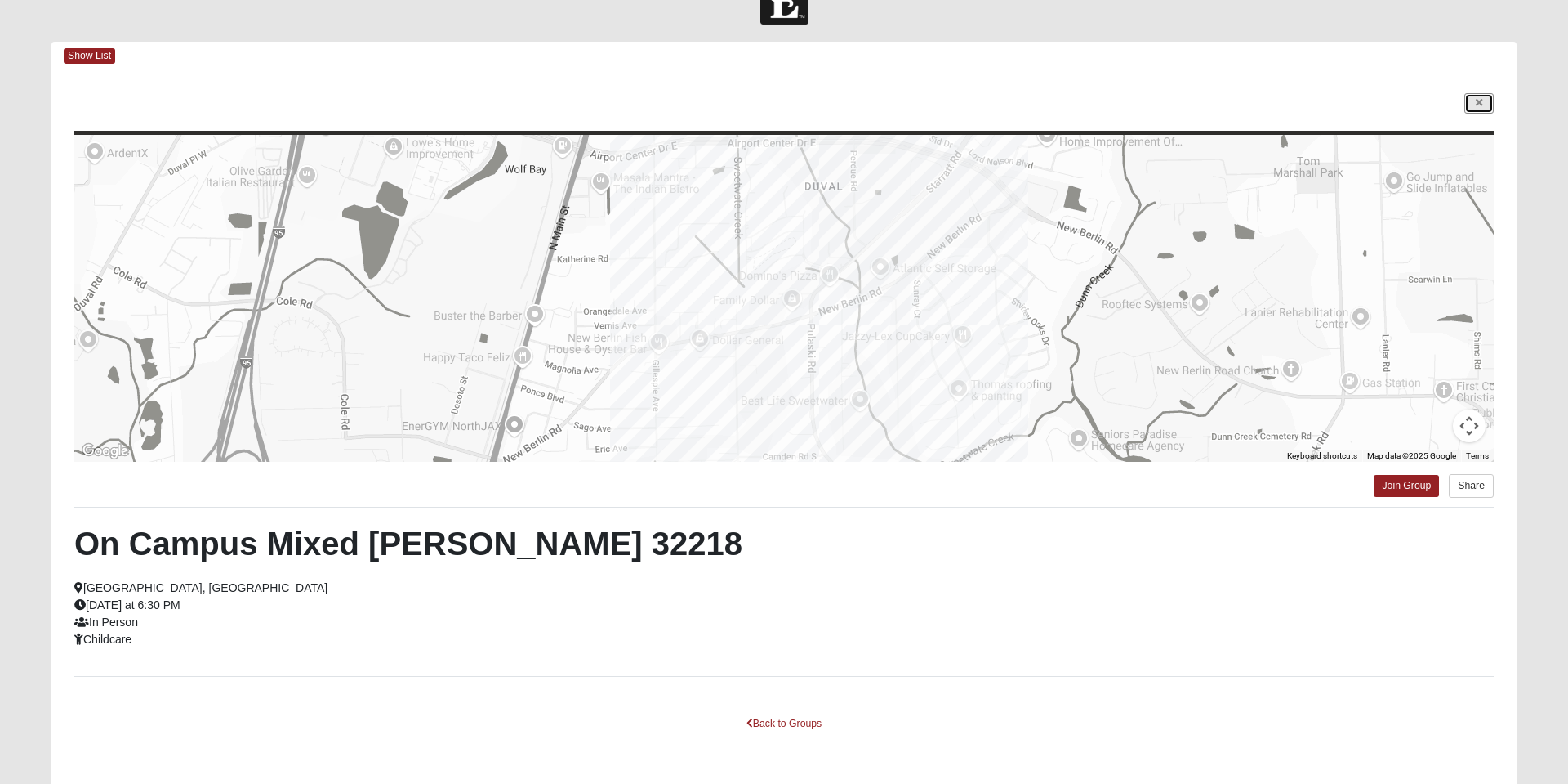
click at [1476, 106] on icon at bounding box center [1479, 103] width 7 height 10
